Goal: Find specific page/section: Find specific page/section

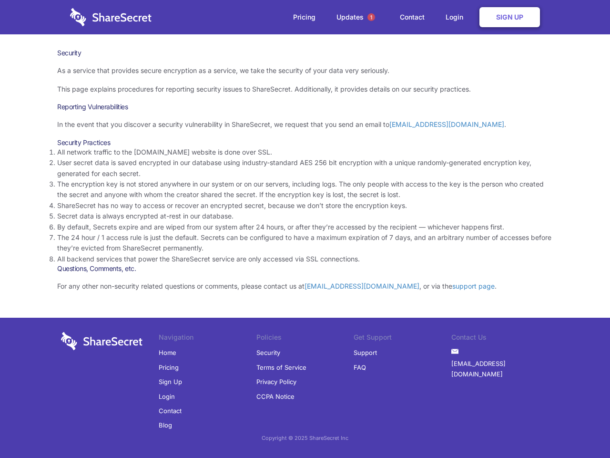
click at [305, 229] on li "By default, Secrets expire and are wiped from our system after 24 hours, or aft…" at bounding box center [305, 227] width 496 height 10
click at [371, 17] on span "1" at bounding box center [371, 17] width 8 height 8
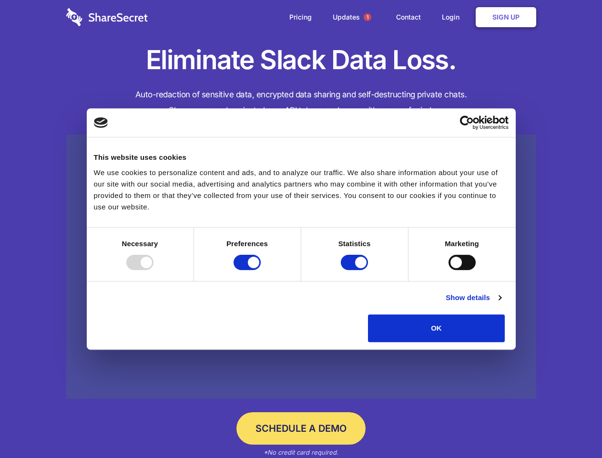
click at [153, 270] on div at bounding box center [139, 262] width 27 height 15
click at [261, 270] on input "Preferences" at bounding box center [247, 262] width 27 height 15
checkbox input "false"
click at [356, 270] on input "Statistics" at bounding box center [354, 262] width 27 height 15
checkbox input "false"
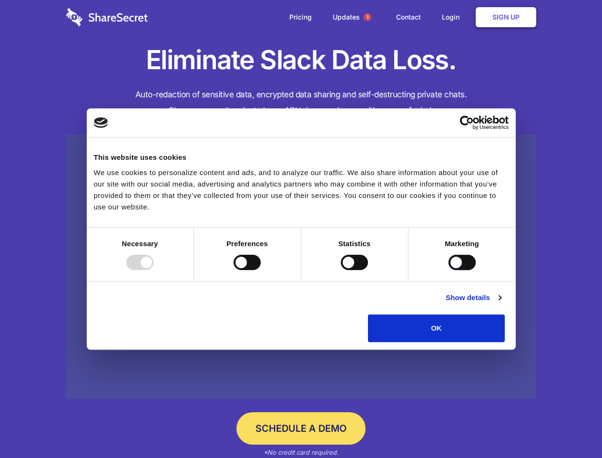
click at [448, 270] on input "Marketing" at bounding box center [461, 262] width 27 height 15
checkbox input "true"
click at [501, 303] on link "Show details" at bounding box center [473, 297] width 55 height 11
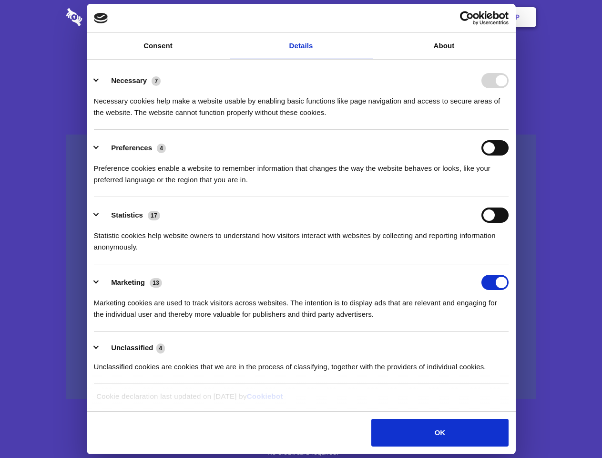
click at [513, 345] on ul "Necessary 7 Necessary cookies help make a website usable by enabling basic func…" at bounding box center [301, 222] width 424 height 321
click at [367, 17] on span "1" at bounding box center [368, 17] width 8 height 8
